Goal: Navigation & Orientation: Find specific page/section

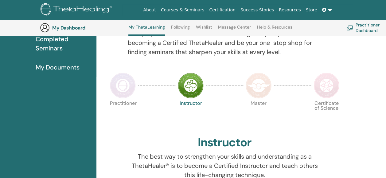
scroll to position [108, 0]
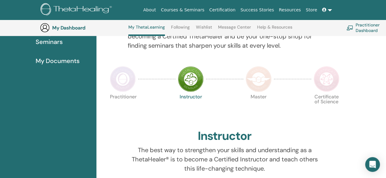
click at [124, 85] on img at bounding box center [123, 79] width 26 height 26
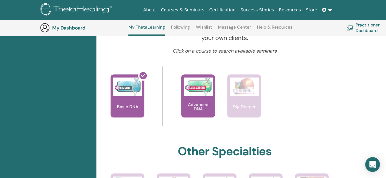
scroll to position [231, 0]
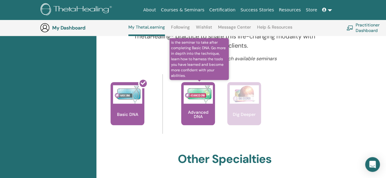
click at [197, 103] on div "Advanced DNA" at bounding box center [198, 103] width 34 height 43
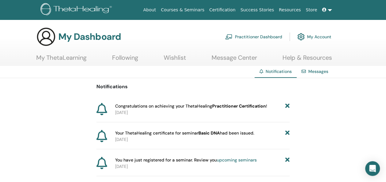
click at [125, 108] on span "Congratulations on achieving your ThetaHealing Practitioner Certification !" at bounding box center [191, 106] width 152 height 6
click at [311, 71] on link "Messages" at bounding box center [318, 72] width 20 height 6
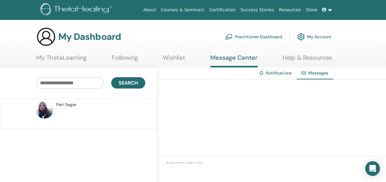
click at [69, 106] on span "Pari Sagar" at bounding box center [66, 105] width 20 height 6
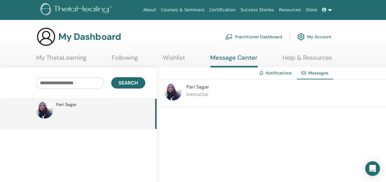
click at [57, 57] on link "My ThetaLearning" at bounding box center [61, 60] width 50 height 12
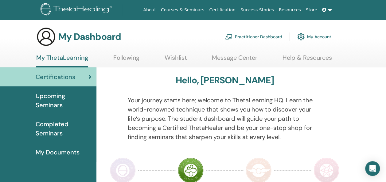
click at [44, 130] on span "Completed Seminars" at bounding box center [64, 129] width 56 height 18
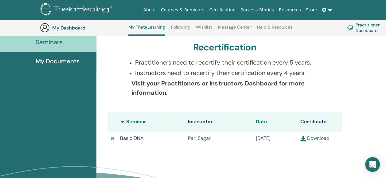
scroll to position [77, 0]
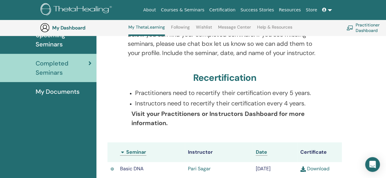
click at [60, 92] on span "My Documents" at bounding box center [58, 91] width 44 height 9
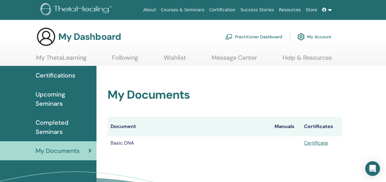
click at [252, 34] on link "Practitioner Dashboard" at bounding box center [253, 37] width 57 height 14
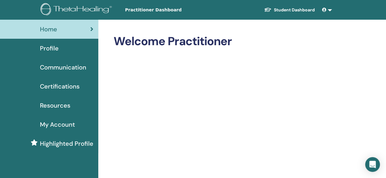
click at [48, 46] on span "Profile" at bounding box center [49, 48] width 19 height 9
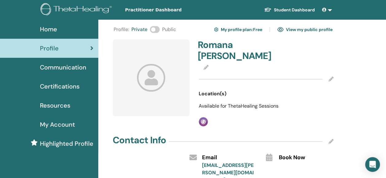
click at [330, 78] on icon at bounding box center [330, 78] width 5 height 5
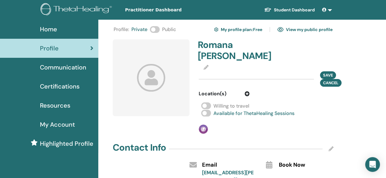
click at [281, 58] on div "Romana Ferguson" at bounding box center [266, 51] width 144 height 25
click at [248, 94] on icon at bounding box center [246, 93] width 5 height 5
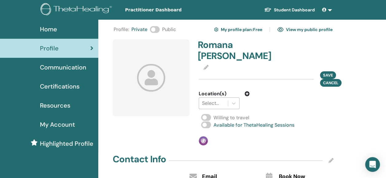
click at [218, 103] on div at bounding box center [213, 103] width 23 height 9
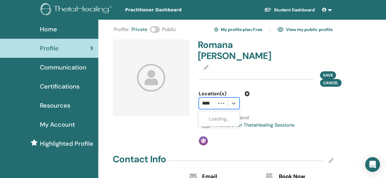
type input "*****"
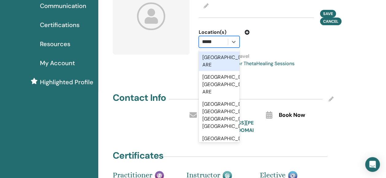
click at [218, 59] on div "Dubai, ARE" at bounding box center [219, 61] width 41 height 20
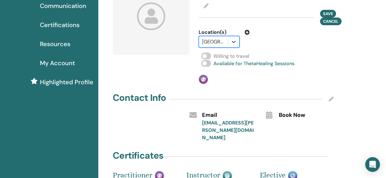
click at [234, 42] on icon at bounding box center [234, 42] width 4 height 2
click at [221, 41] on div at bounding box center [213, 41] width 23 height 9
click at [234, 42] on icon at bounding box center [234, 42] width 4 height 2
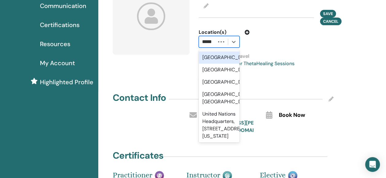
type input "******"
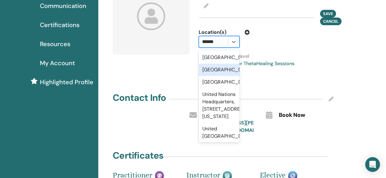
click at [222, 76] on div "United Arab Emirates" at bounding box center [219, 70] width 41 height 12
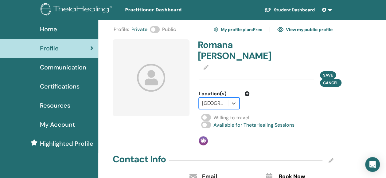
click at [206, 68] on icon at bounding box center [205, 67] width 5 height 5
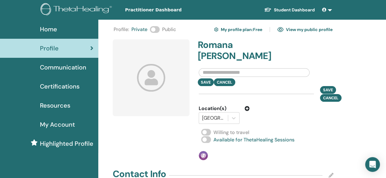
click at [243, 72] on input "text" at bounding box center [254, 72] width 111 height 9
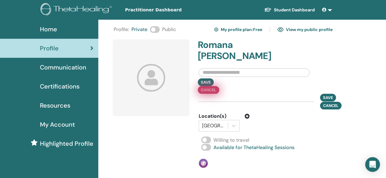
click at [224, 83] on div "Save Cancel" at bounding box center [266, 85] width 144 height 15
click at [205, 90] on button "Cancel" at bounding box center [208, 90] width 21 height 8
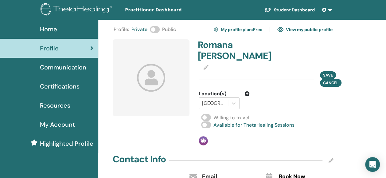
click at [365, 93] on div "Profile : Private Public My profile plan : Free View my public profile Romana F…" at bounding box center [242, 175] width 289 height 311
click at [62, 84] on span "Certifications" at bounding box center [60, 86] width 40 height 9
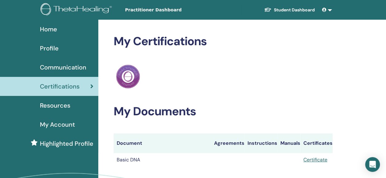
click at [290, 9] on link "Student Dashboard" at bounding box center [289, 9] width 60 height 11
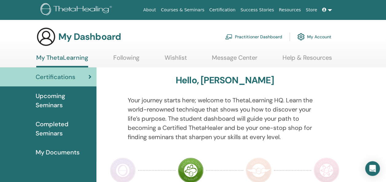
click at [52, 125] on span "Completed Seminars" at bounding box center [64, 129] width 56 height 18
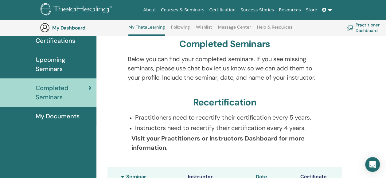
scroll to position [47, 0]
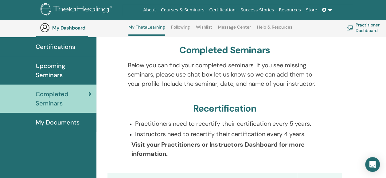
click at [56, 69] on span "Upcoming Seminars" at bounding box center [64, 70] width 56 height 18
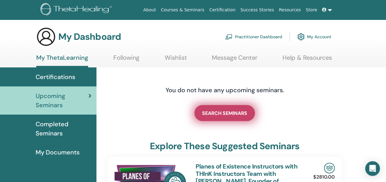
click at [228, 114] on span "SEARCH SEMINARS" at bounding box center [224, 113] width 45 height 6
